Goal: Task Accomplishment & Management: Manage account settings

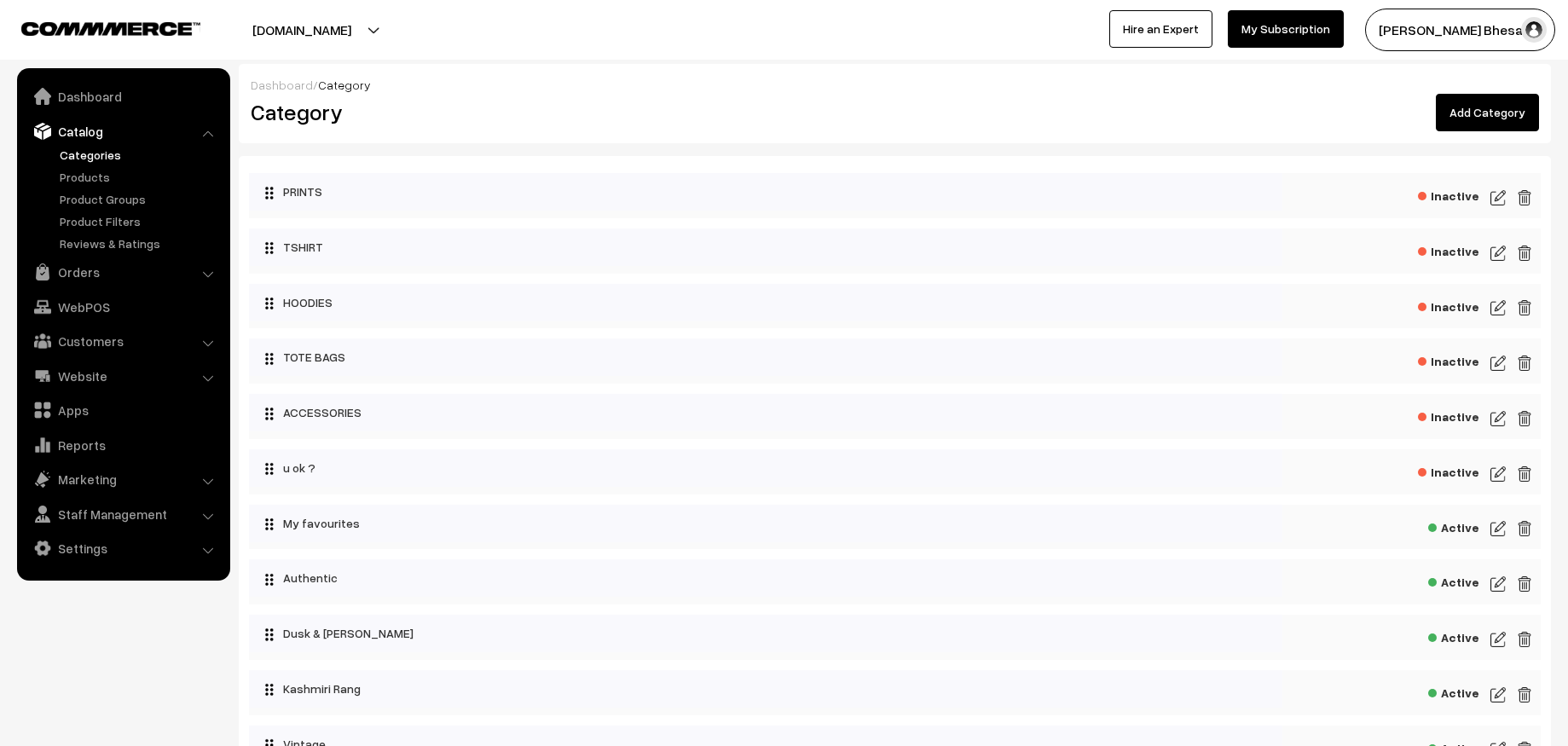
click at [1498, 191] on img at bounding box center [1498, 198] width 15 height 21
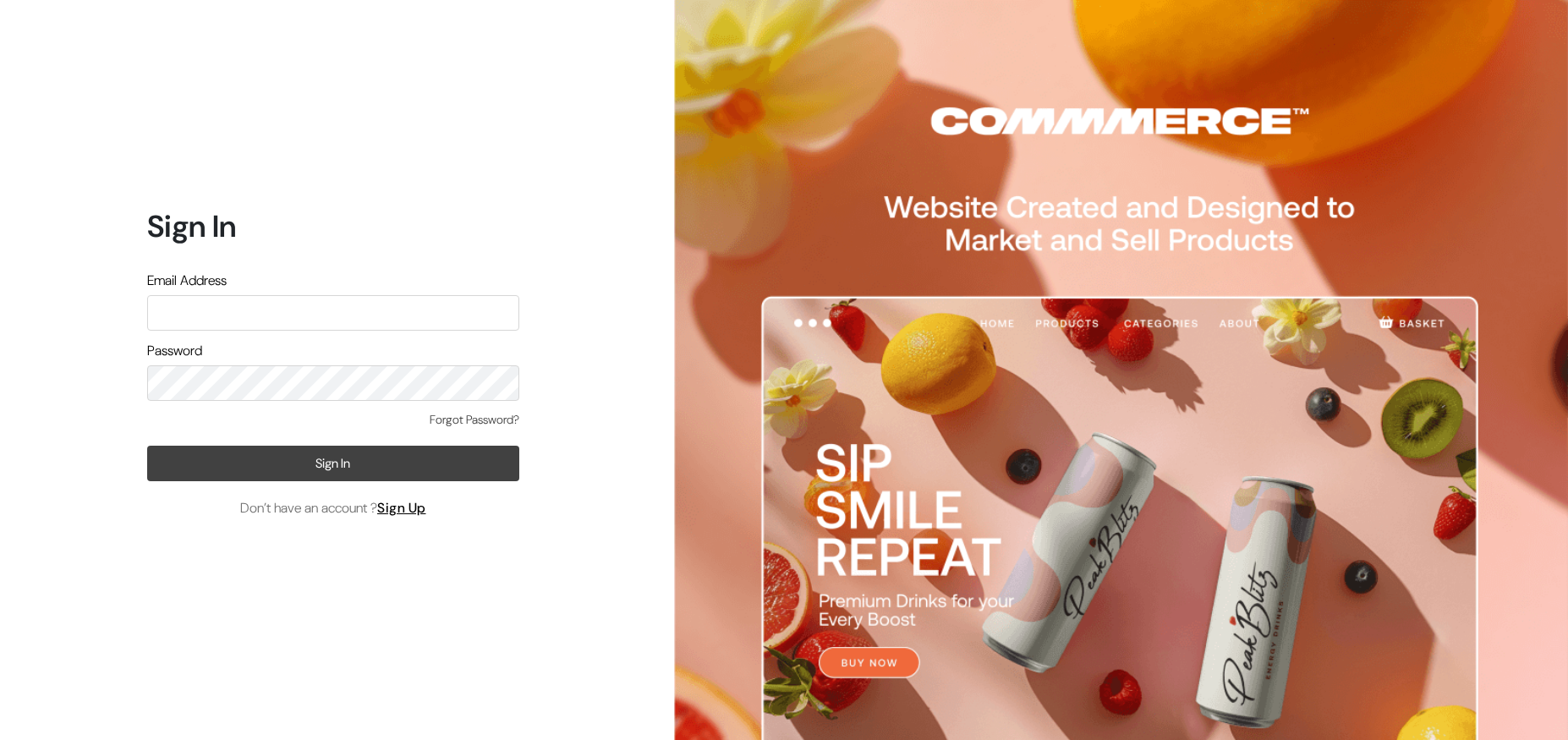
type input "rushad93@gmail.com"
click at [315, 463] on button "Sign In" at bounding box center [333, 463] width 372 height 36
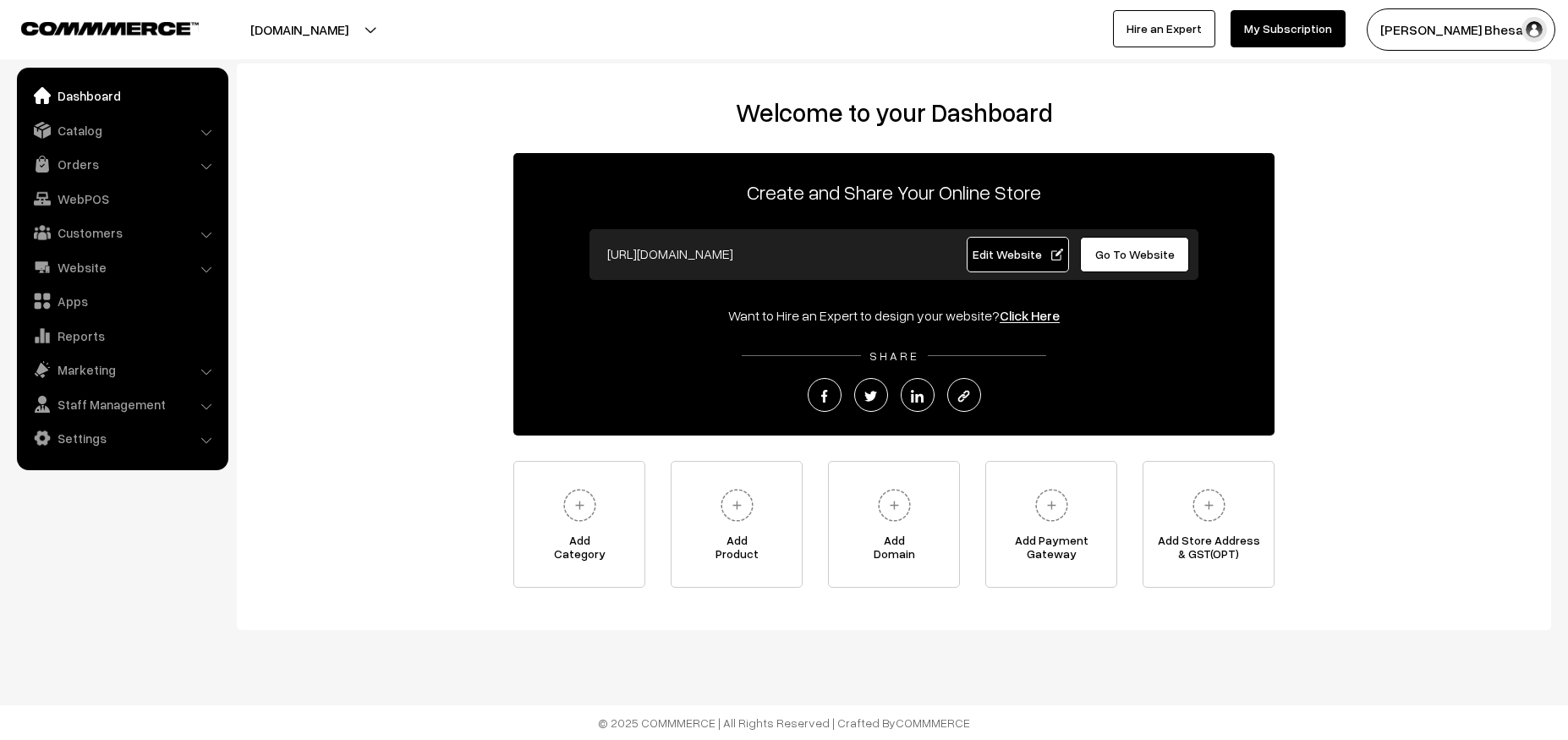
click at [311, 36] on button "[DOMAIN_NAME]" at bounding box center [299, 29] width 217 height 42
click at [643, 143] on div "Welcome to your Dashboard Create and Share Your Online Store https://serendipit…" at bounding box center [895, 342] width 1281 height 491
click at [993, 245] on link "Edit Website" at bounding box center [1018, 255] width 103 height 36
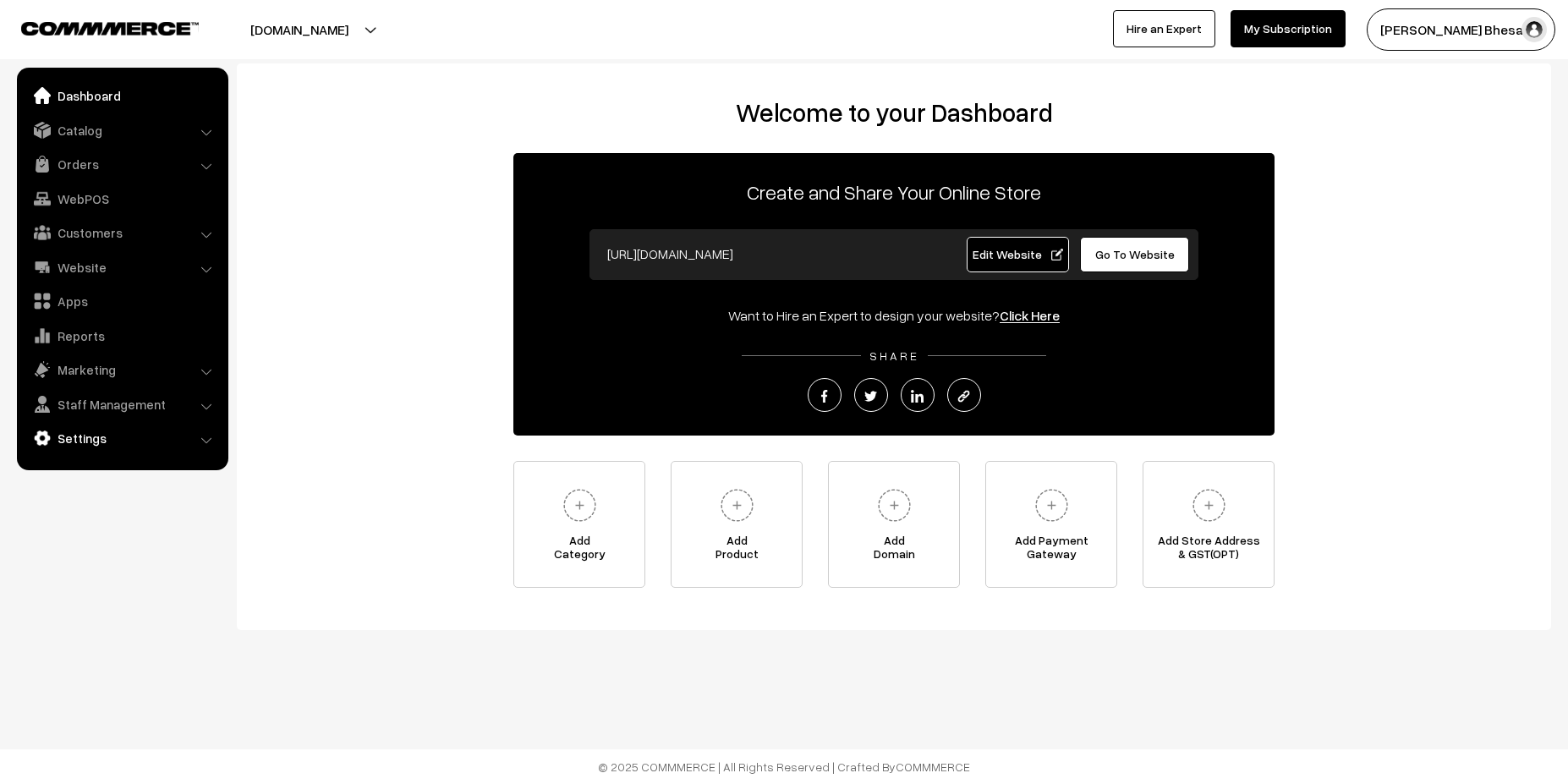
click at [95, 448] on link "Settings" at bounding box center [122, 438] width 202 height 30
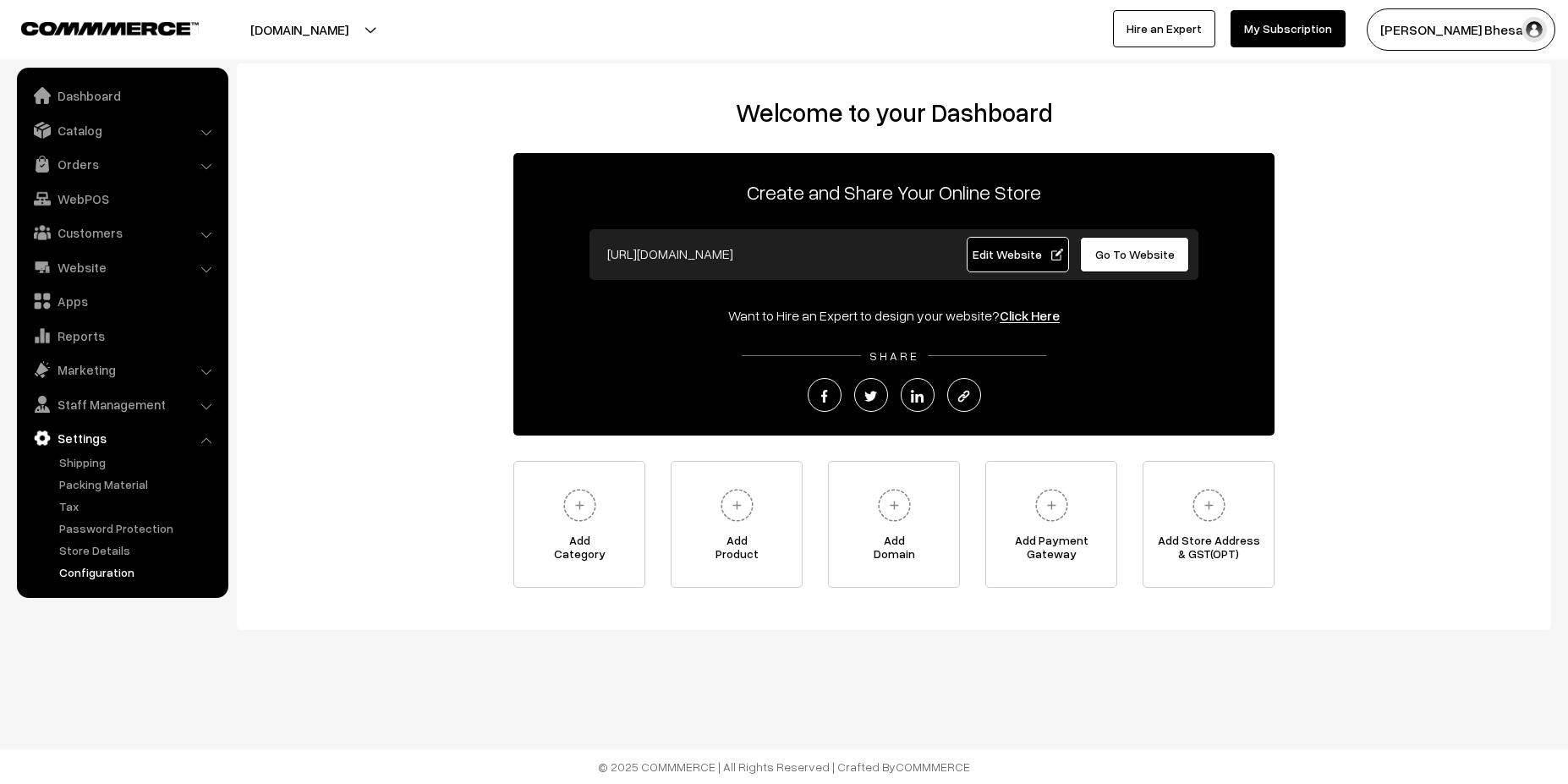
click at [82, 578] on link "Configuration" at bounding box center [139, 572] width 168 height 18
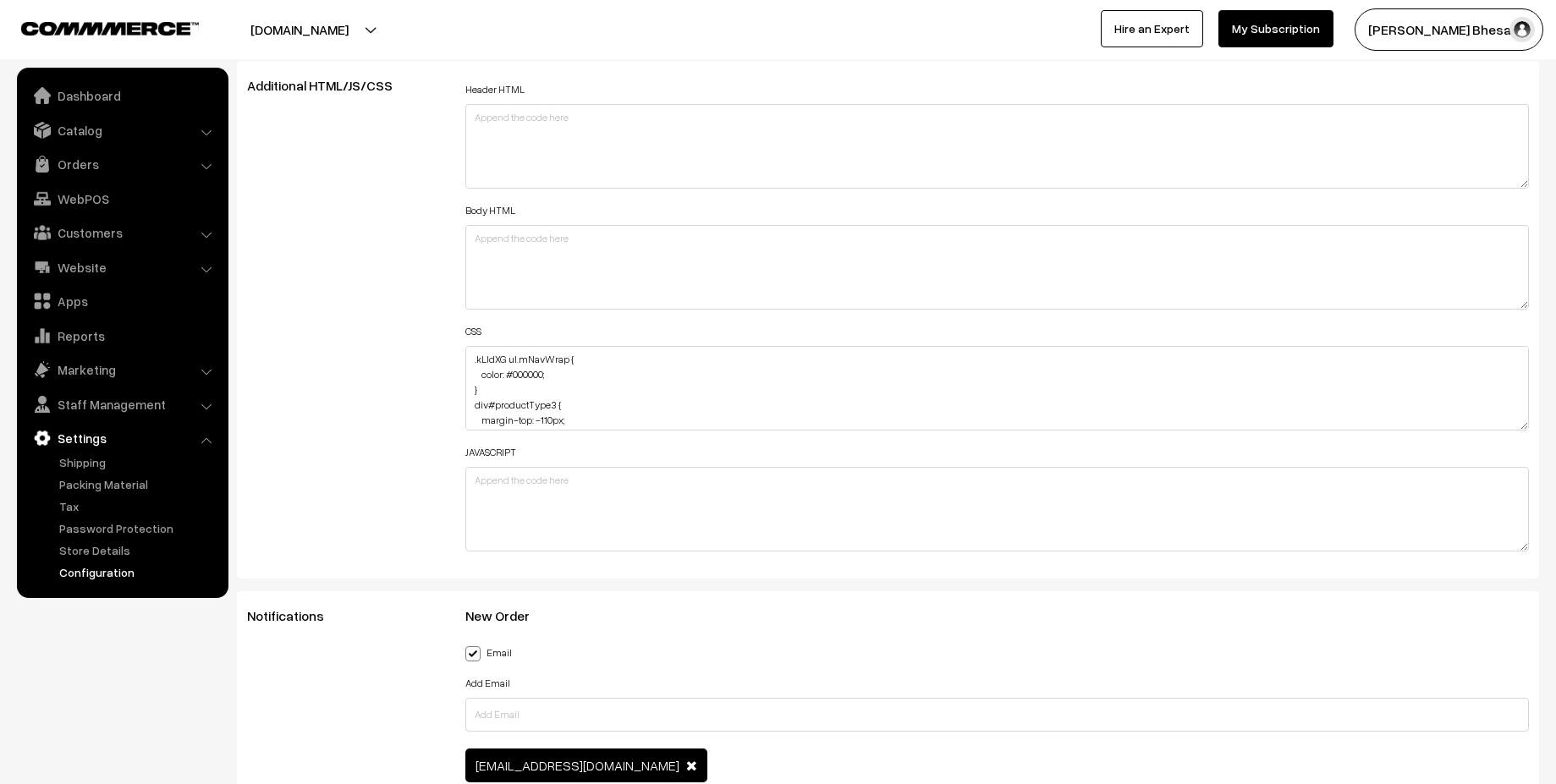
scroll to position [1952, 0]
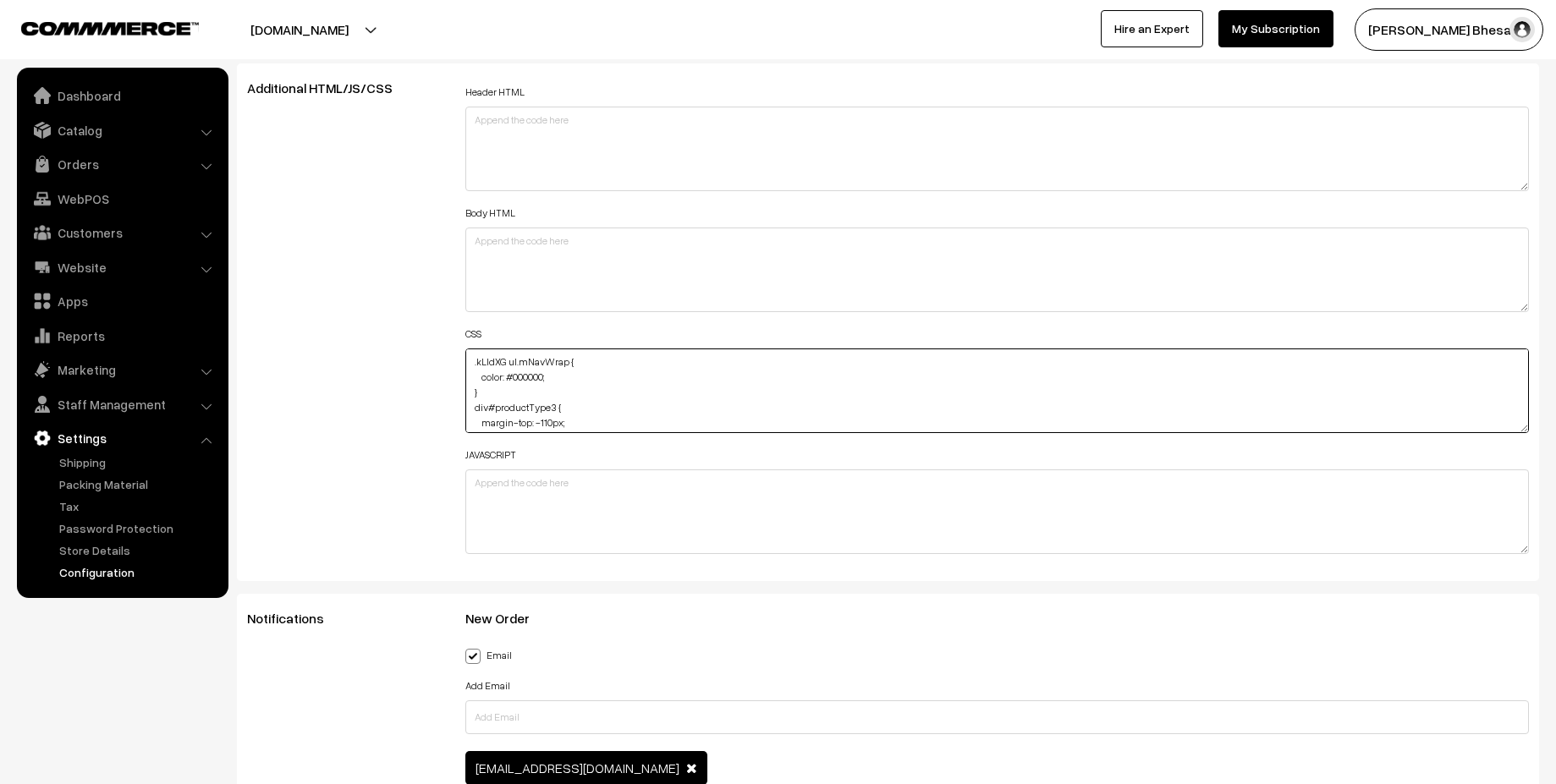
click at [597, 417] on textarea ".kLIdXG ul.mNavWrap { color: #000000; } div#productType3 { margin-top: -110px; …" at bounding box center [997, 391] width 1065 height 84
click at [522, 406] on textarea ".kLIdXG ul.mNavWrap { color: #000000; } div#productType3 { margin-top: -110px; …" at bounding box center [997, 391] width 1065 height 84
paste textarea ".dmidJX"
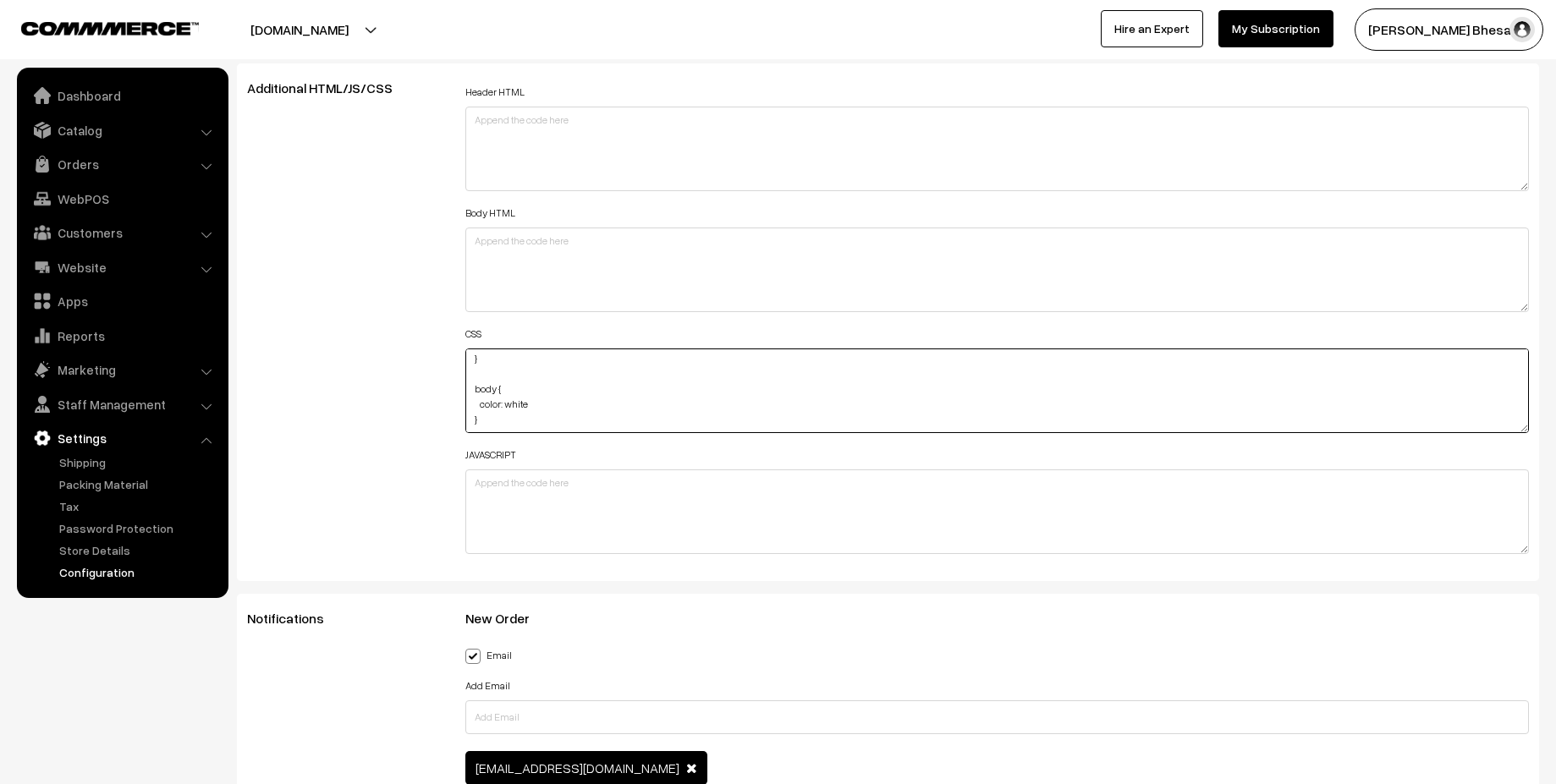
paste textarea ".dmidJX"
click at [573, 428] on textarea ".kLIdXG ul.mNavWrap { color: #000000; } div#productType3 { margin-top: -110px; …" at bounding box center [997, 391] width 1065 height 84
paste textarea "box-shadow: 0 5px 15px rgba(0, 0, 0, 0.3);"
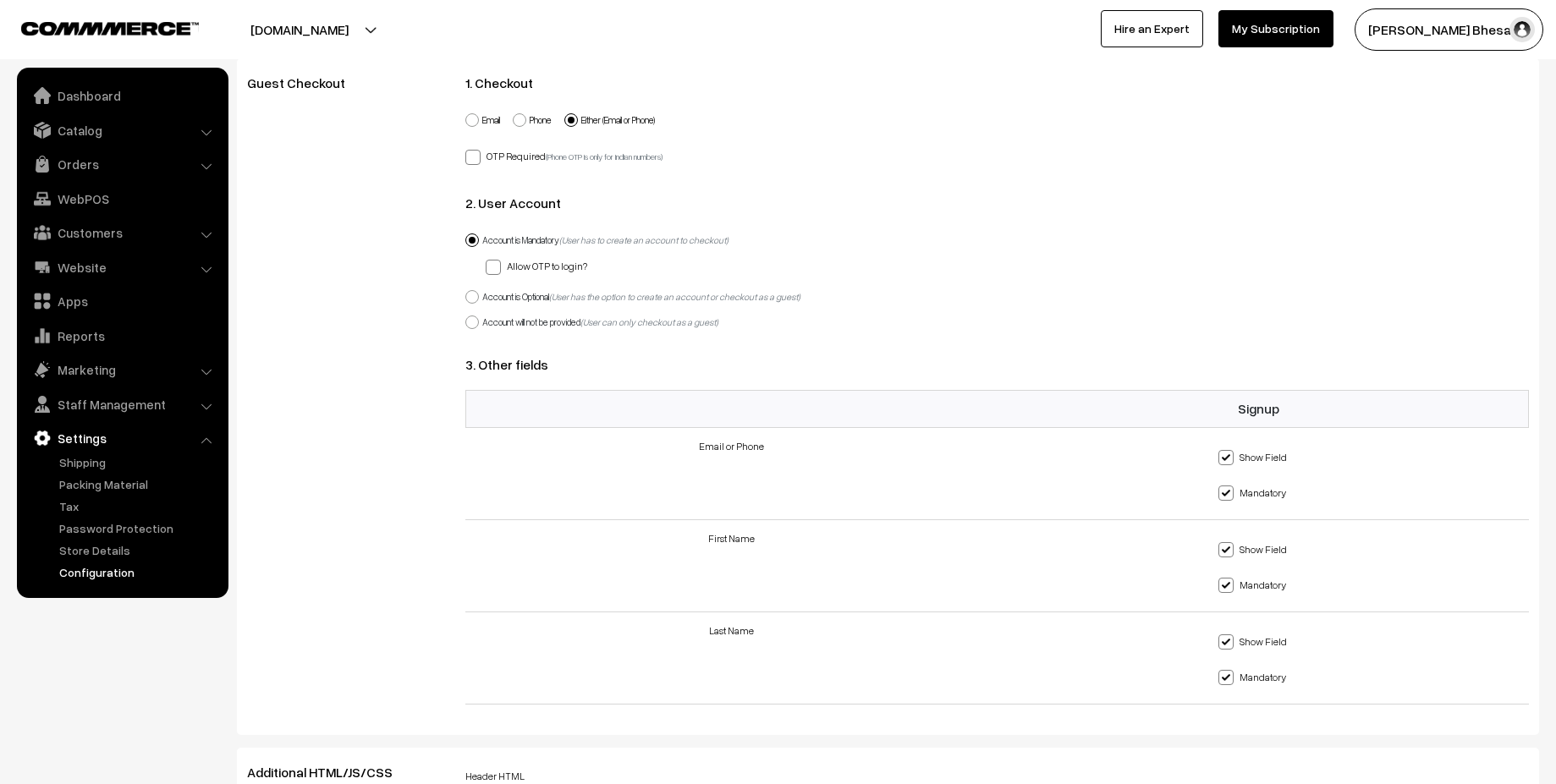
scroll to position [0, 0]
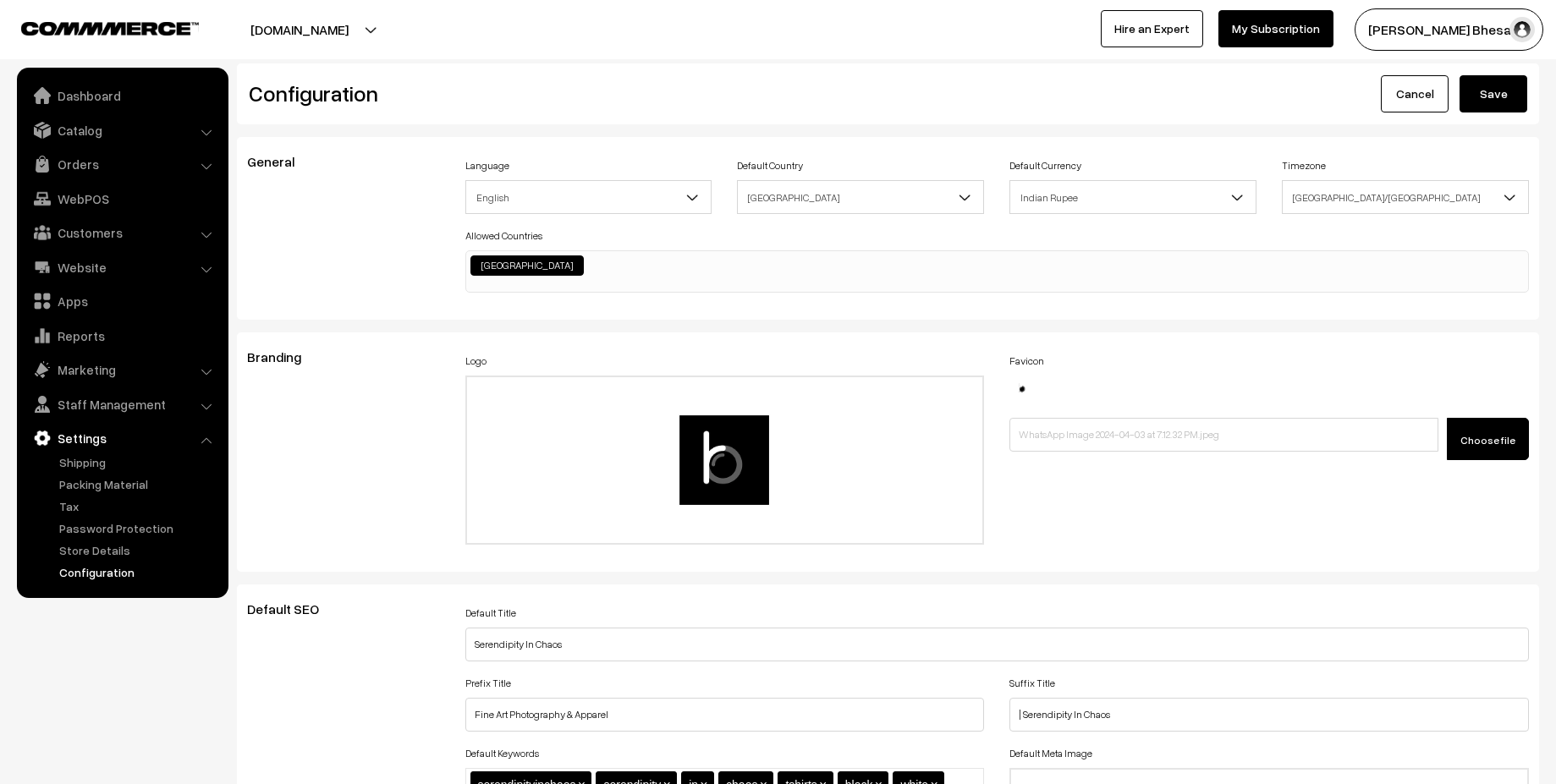
type textarea ".kLIdXG ul.mNavWrap { color: #000000; } div#productType3 { margin-top: -110px; …"
click at [1489, 89] on button "Save" at bounding box center [1493, 94] width 68 height 38
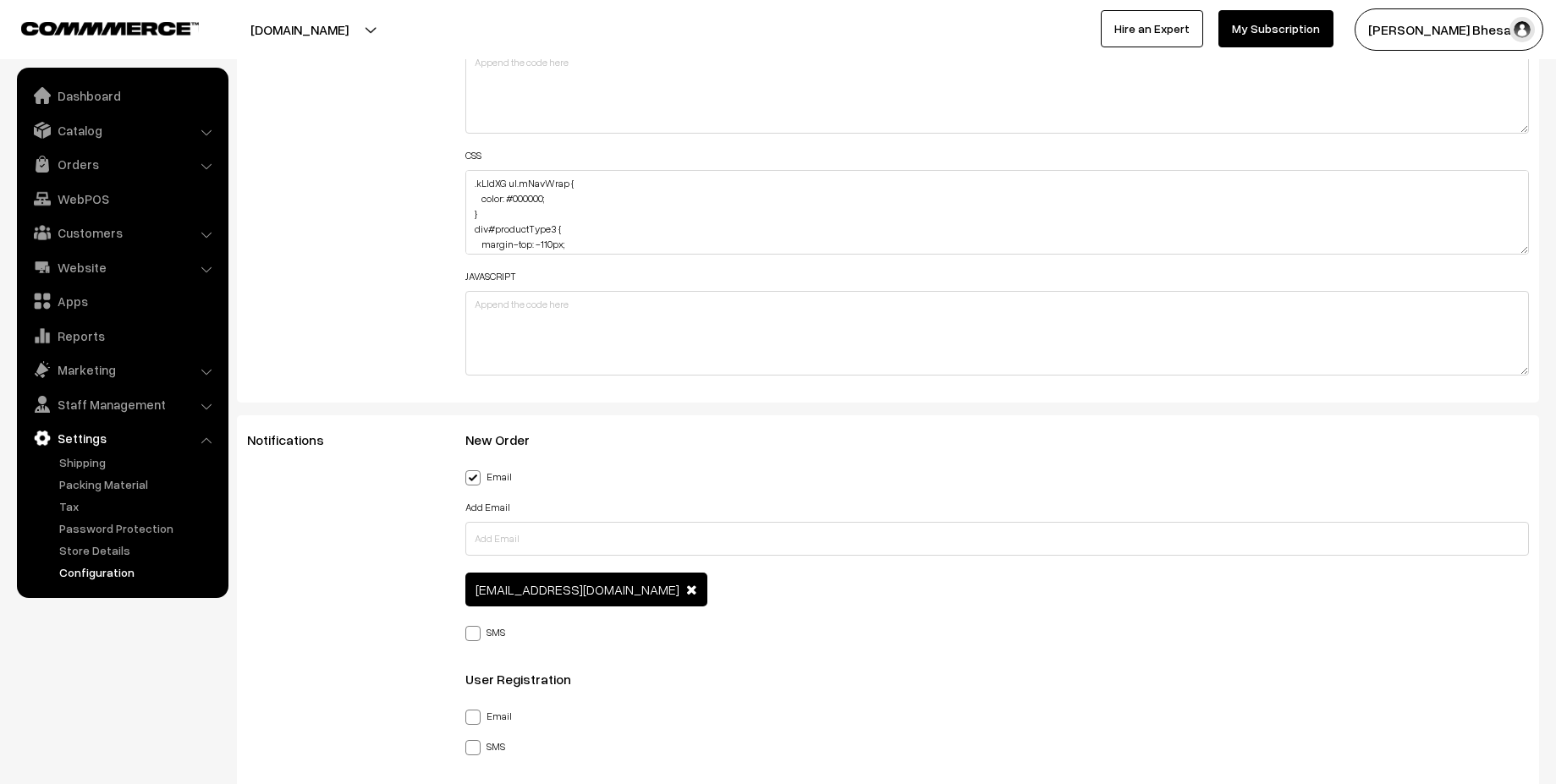
scroll to position [2127, 0]
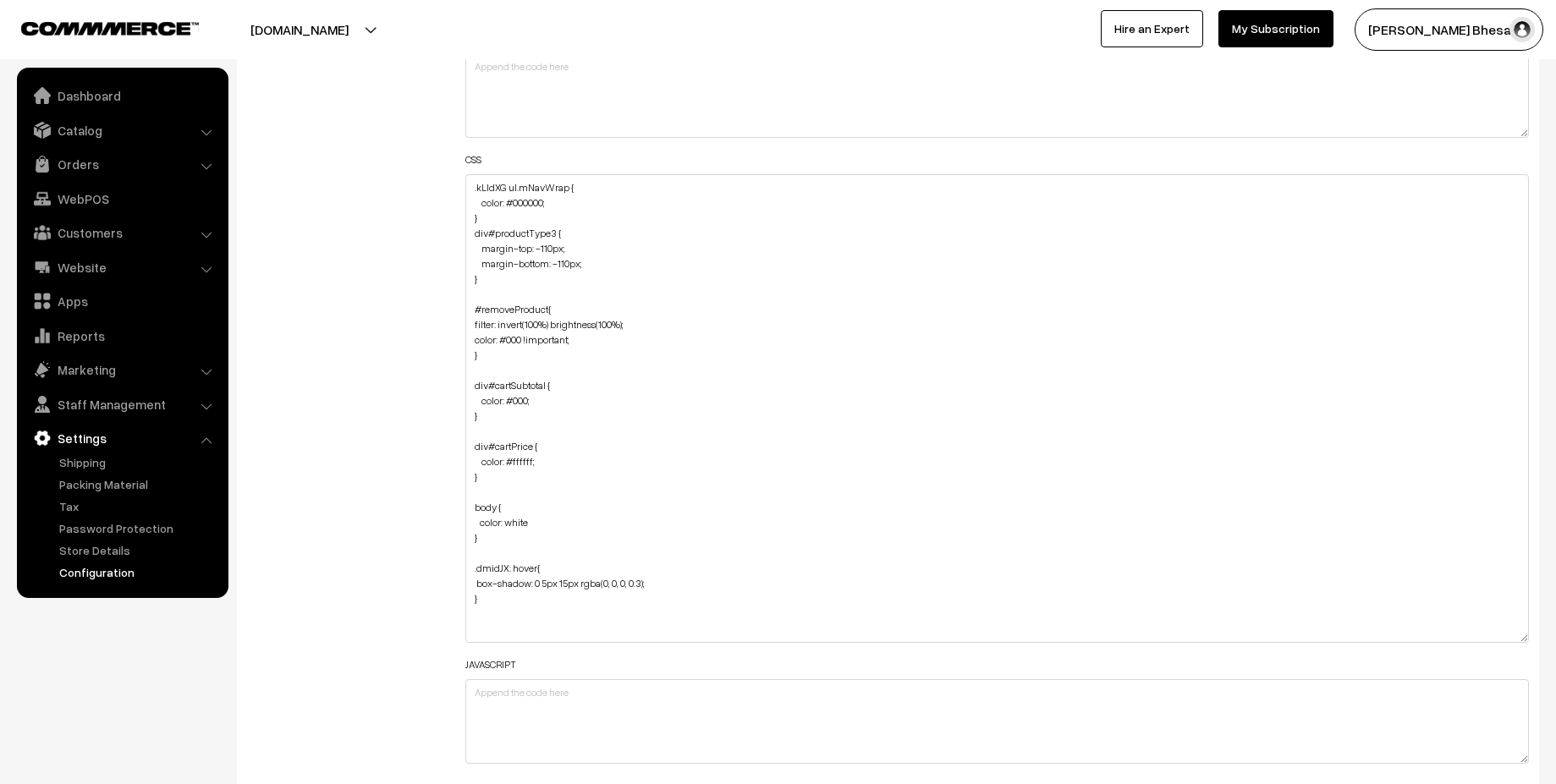
drag, startPoint x: 1520, startPoint y: 252, endPoint x: 1478, endPoint y: 651, distance: 401.2
click at [1478, 643] on textarea ".kLIdXG ul.mNavWrap { color: #000000; } div#productType3 { margin-top: -110px; …" at bounding box center [997, 409] width 1065 height 469
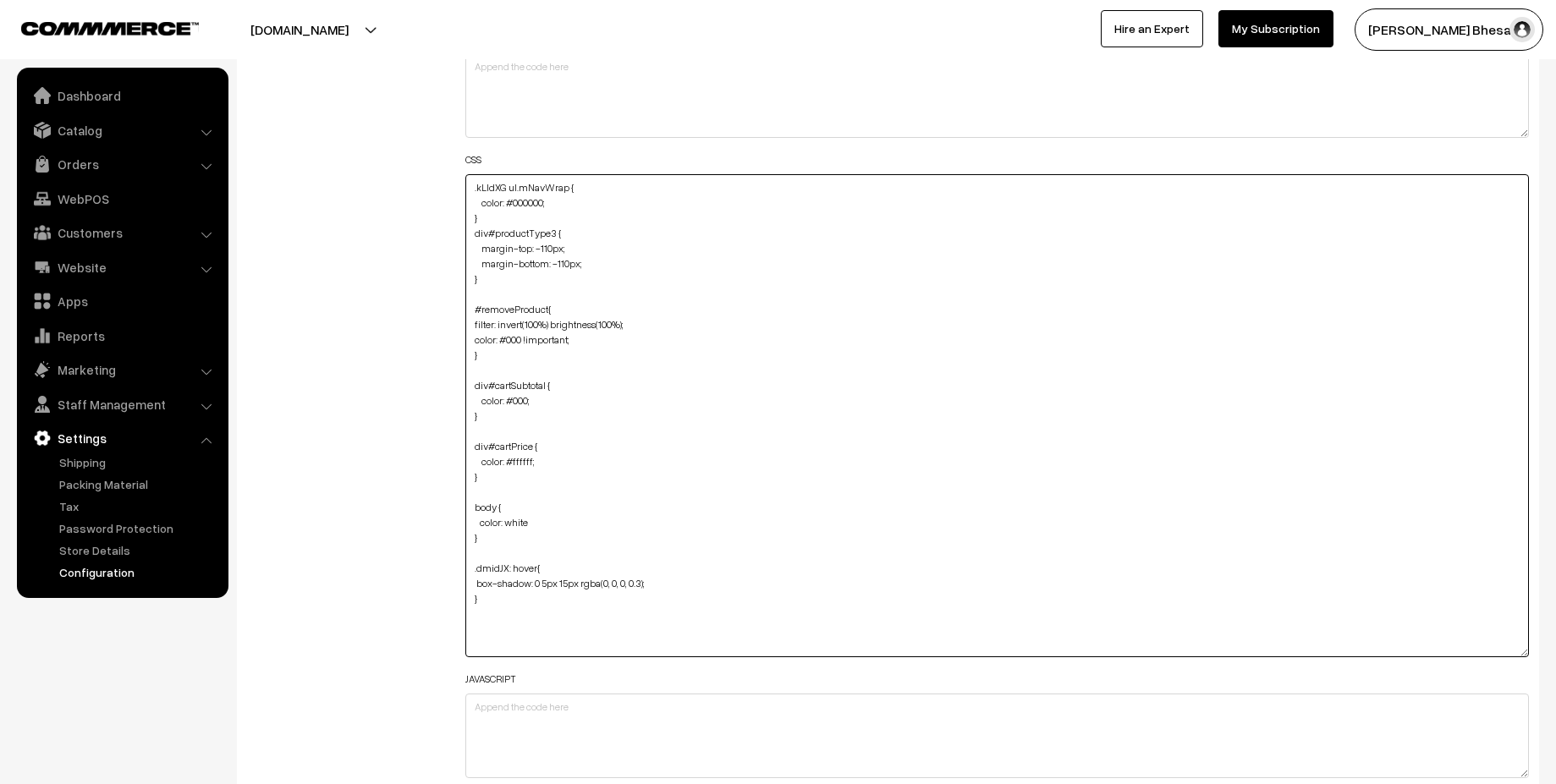
click at [648, 584] on textarea ".kLIdXG ul.mNavWrap { color: #000000; } div#productType3 { margin-top: -110px; …" at bounding box center [997, 415] width 1065 height 483
click at [654, 580] on textarea ".kLIdXG ul.mNavWrap { color: #000000; } div#productType3 { margin-top: -110px; …" at bounding box center [997, 415] width 1065 height 483
type textarea ".kLIdXG ul.mNavWrap { color: #000000; } div#productType3 { margin-top: -110px; …"
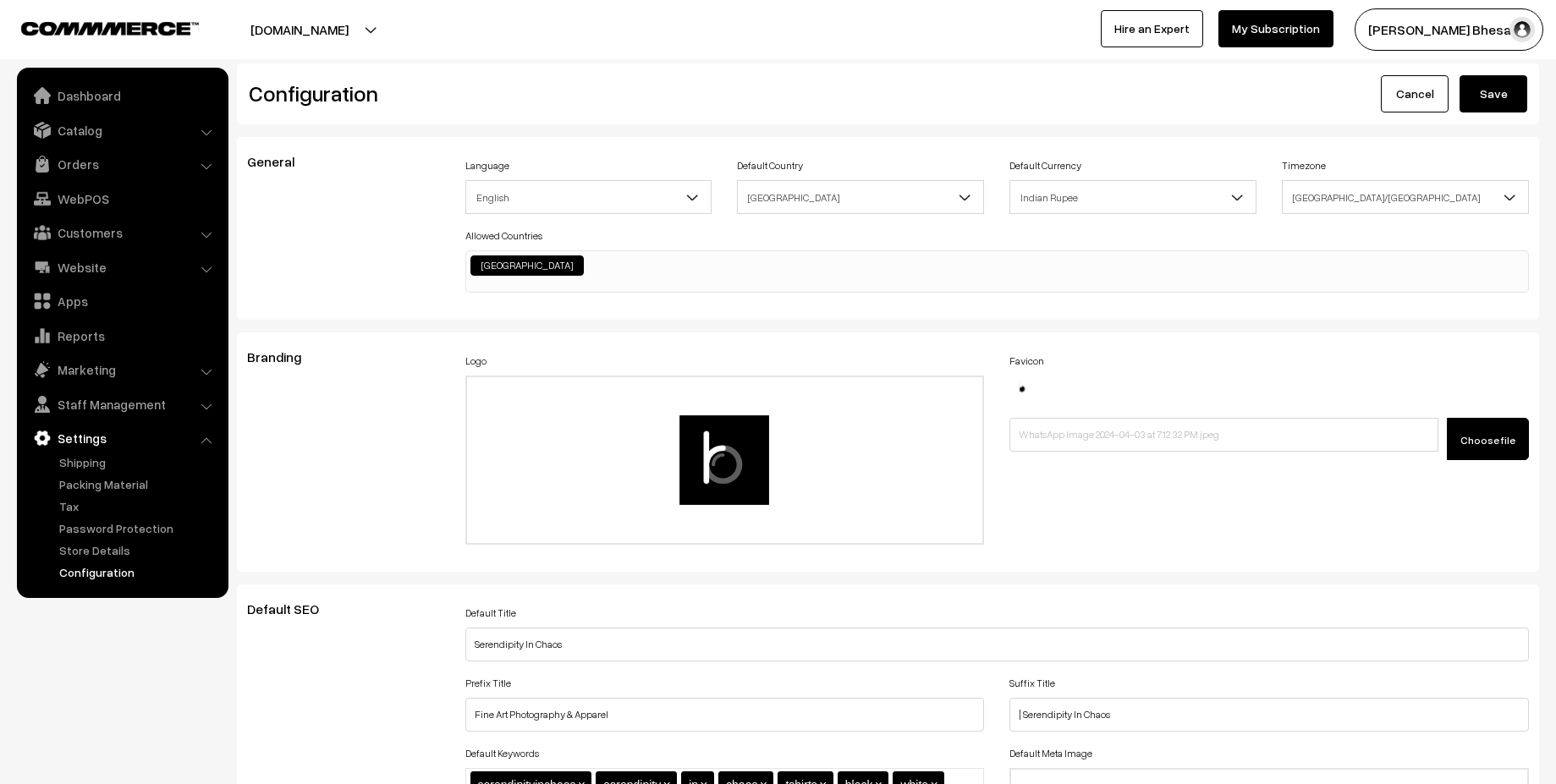
click at [1497, 99] on button "Save" at bounding box center [1493, 94] width 68 height 38
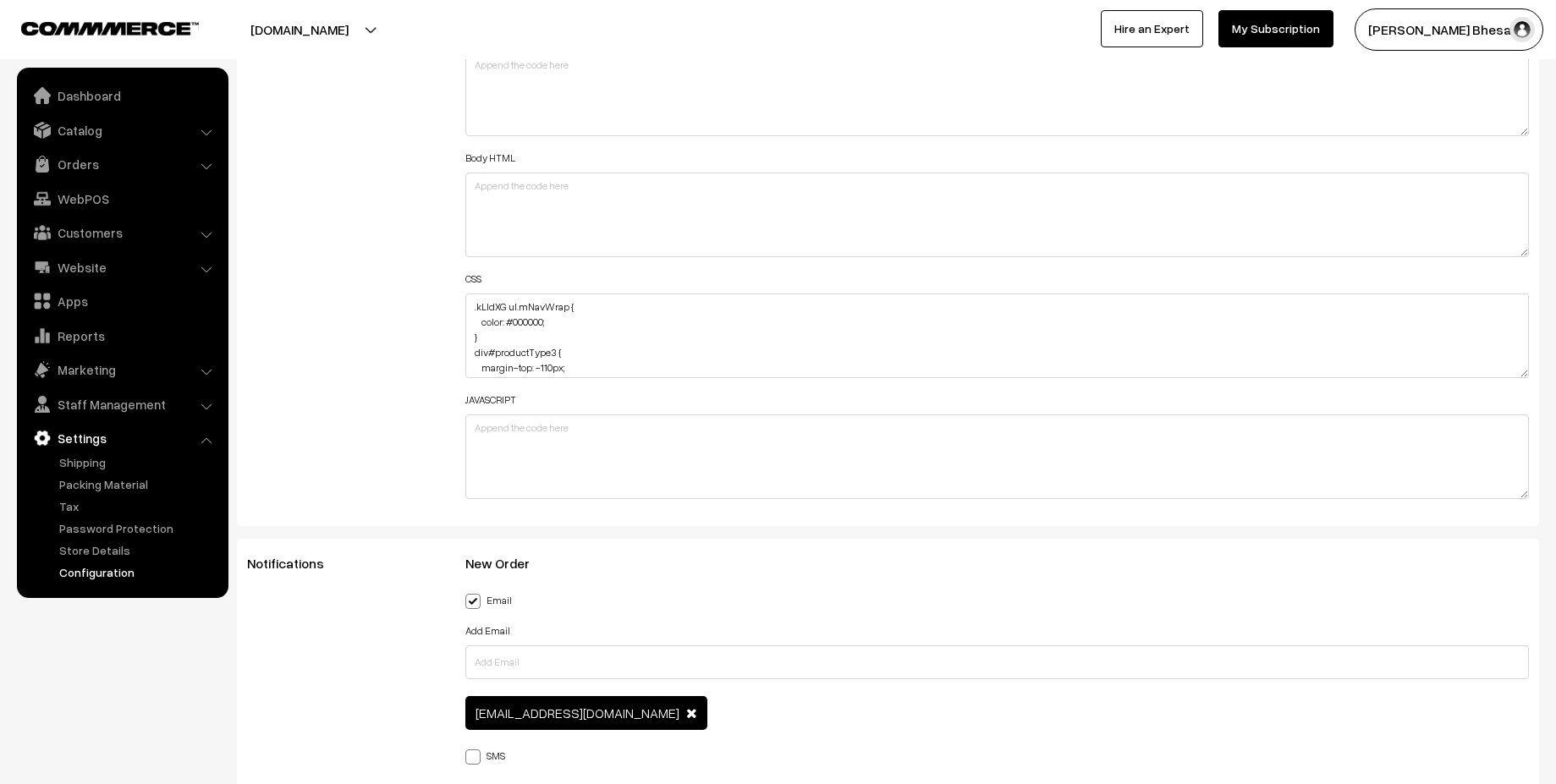
scroll to position [369, 0]
click at [543, 349] on textarea ".kLIdXG ul.mNavWrap { color: #000000; } div#productType3 { margin-top: -110px; …" at bounding box center [997, 336] width 1065 height 84
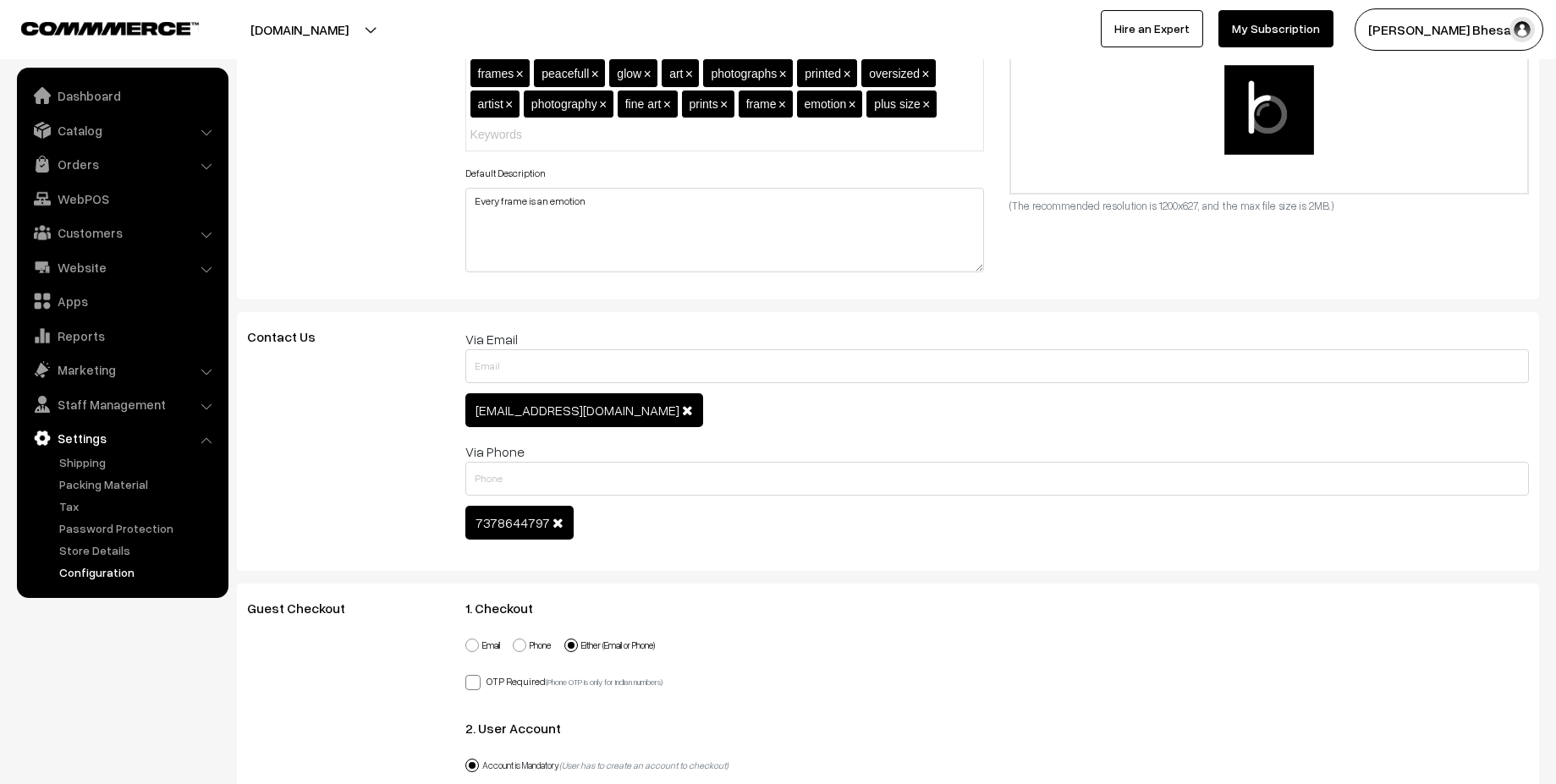
scroll to position [0, 0]
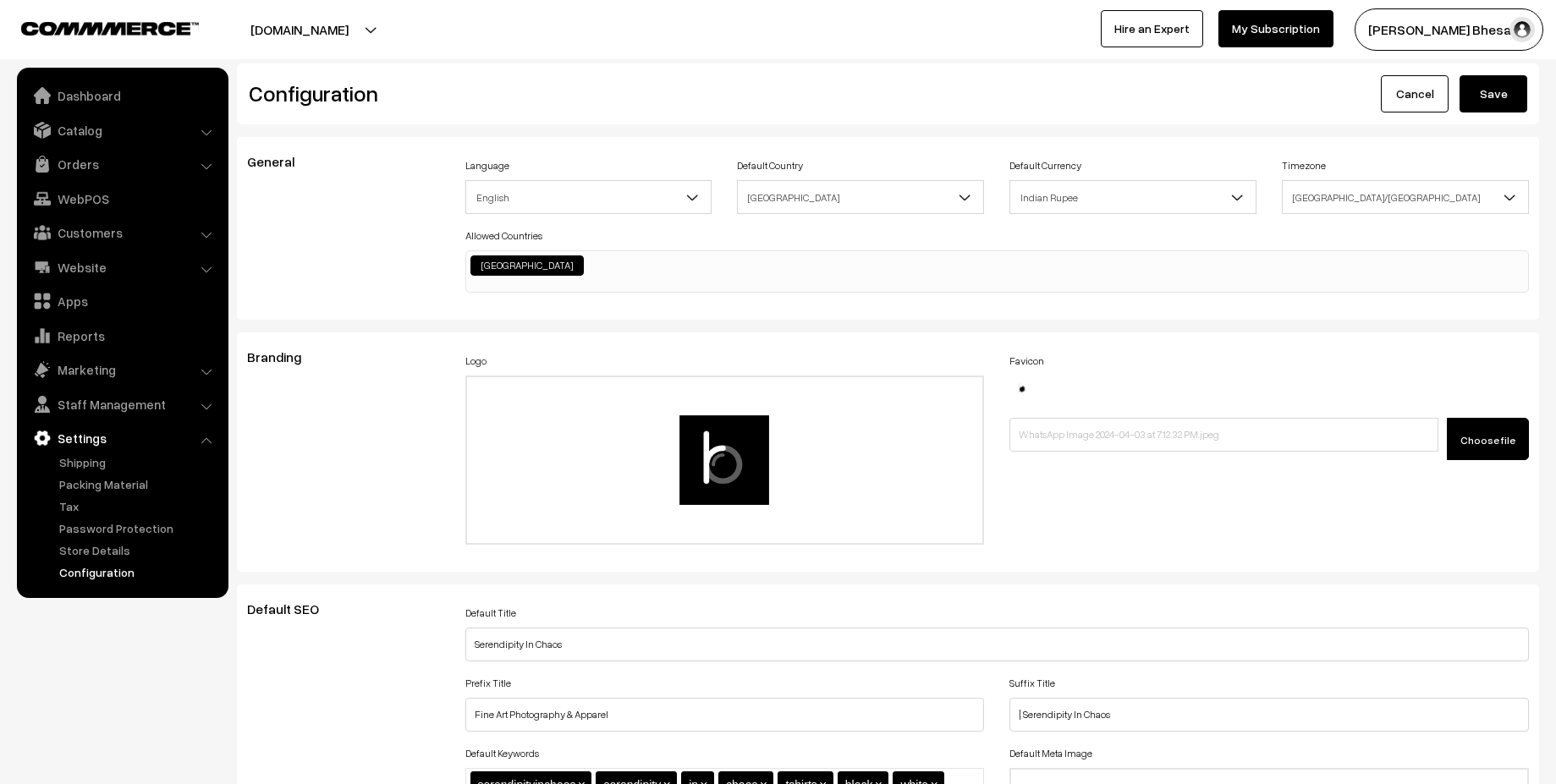
type textarea ".kLIdXG ul.mNavWrap { color: #000000; } div#productType3 { margin-top: -110px; …"
click at [1500, 91] on button "Save" at bounding box center [1493, 94] width 68 height 38
